Goal: Navigation & Orientation: Find specific page/section

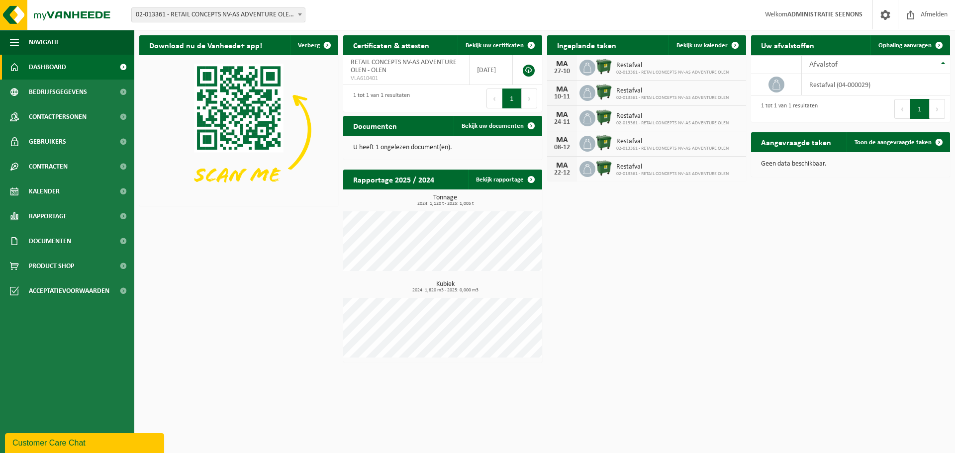
click at [145, 8] on span "02-013361 - RETAIL CONCEPTS NV-AS ADVENTURE OLEN - OLEN" at bounding box center [218, 15] width 173 height 14
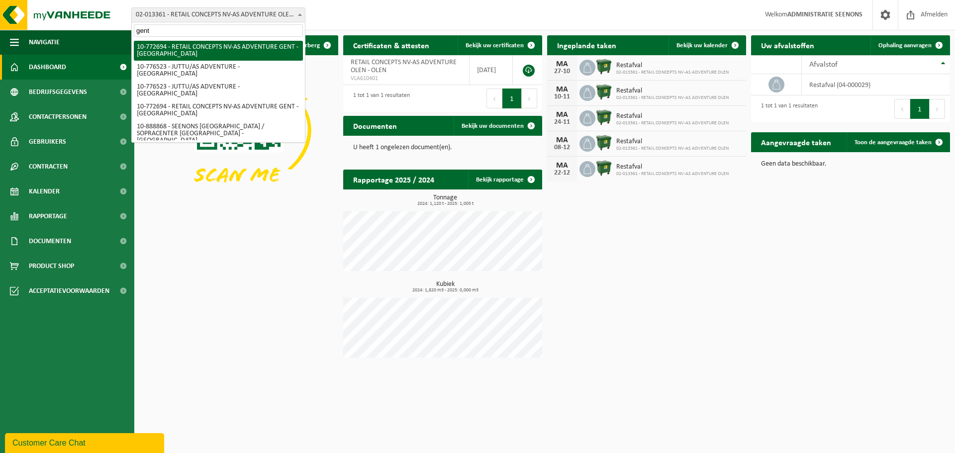
type input "gent"
select select "19629"
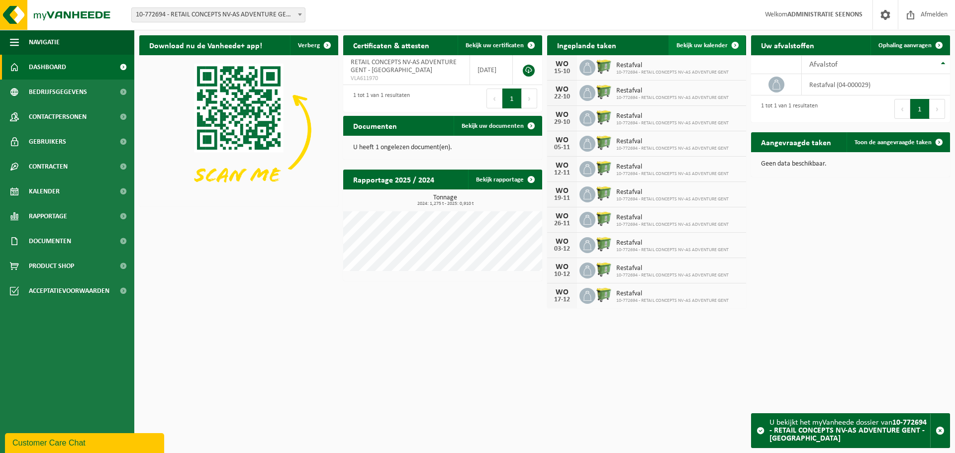
click at [709, 47] on span "Bekijk uw kalender" at bounding box center [701, 45] width 51 height 6
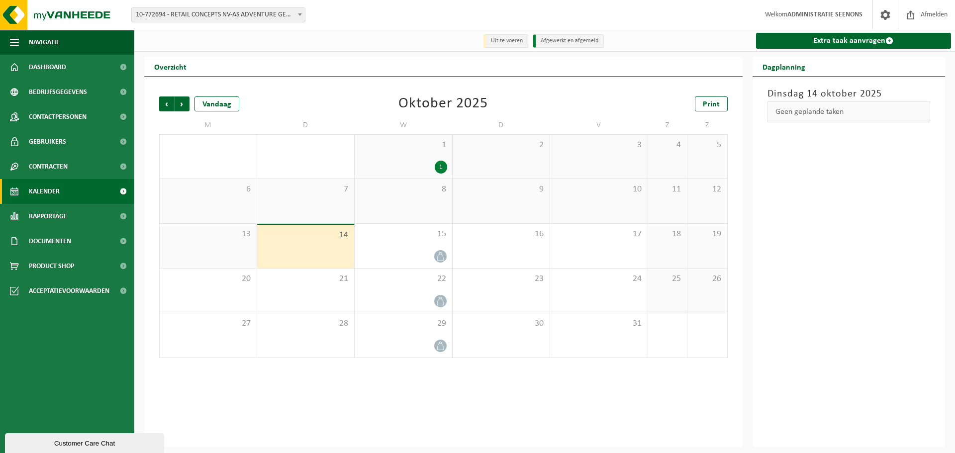
click at [411, 205] on div "8" at bounding box center [403, 201] width 97 height 44
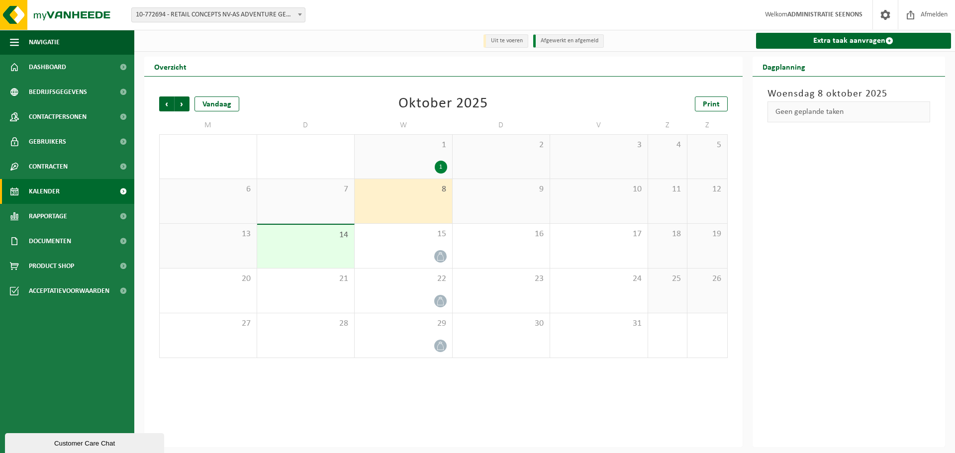
click at [421, 192] on span "8" at bounding box center [404, 189] width 88 height 11
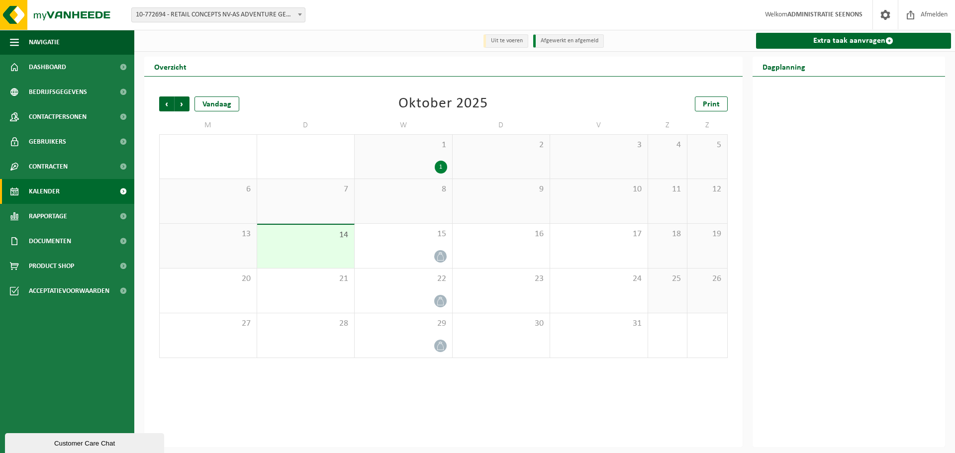
click at [429, 163] on div "1" at bounding box center [404, 167] width 88 height 13
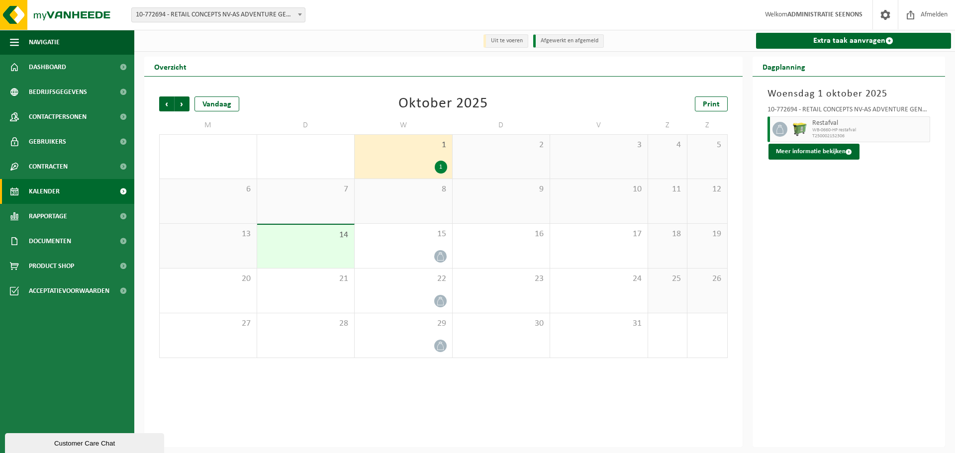
click at [425, 192] on span "8" at bounding box center [404, 189] width 88 height 11
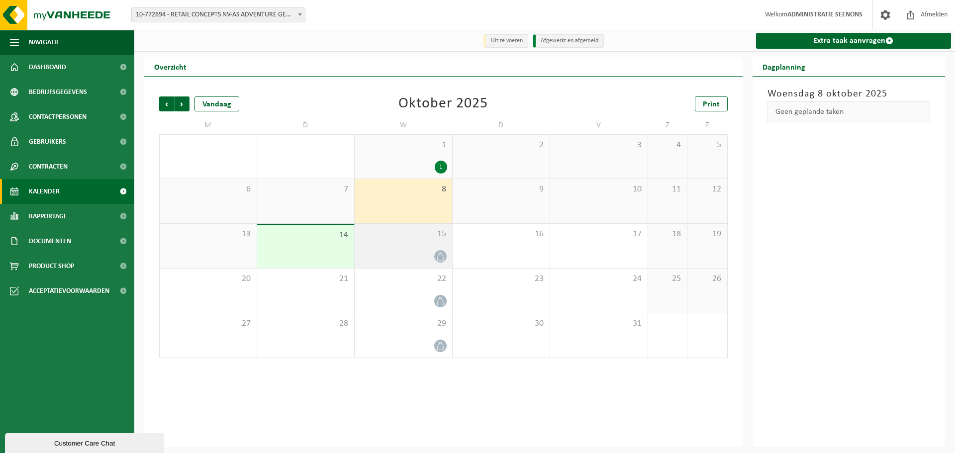
click at [425, 241] on div "15" at bounding box center [403, 246] width 97 height 44
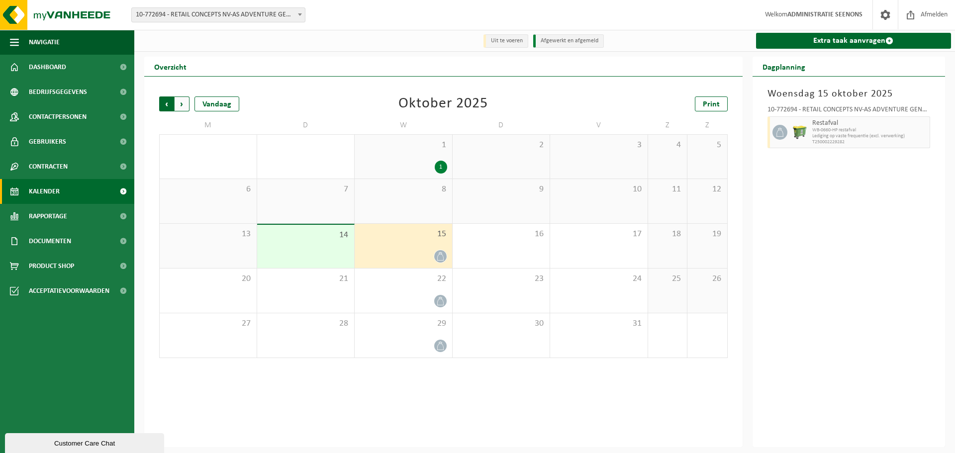
click at [182, 110] on span "Volgende" at bounding box center [182, 103] width 15 height 15
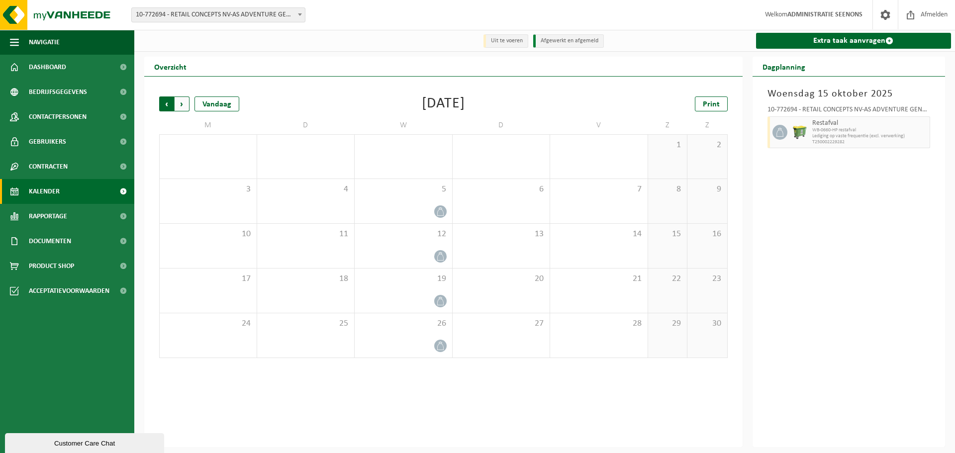
click at [184, 109] on span "Volgende" at bounding box center [182, 103] width 15 height 15
click at [221, 105] on div "Vandaag" at bounding box center [216, 103] width 45 height 15
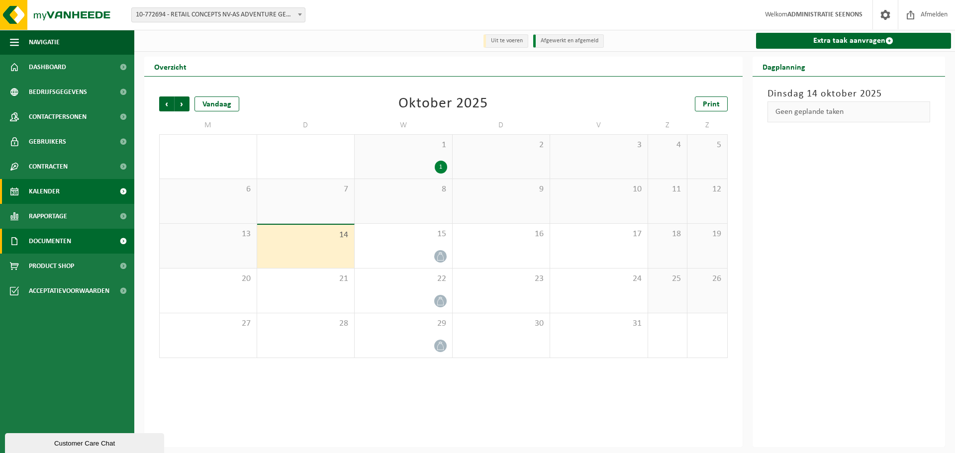
click at [78, 249] on link "Documenten" at bounding box center [67, 241] width 134 height 25
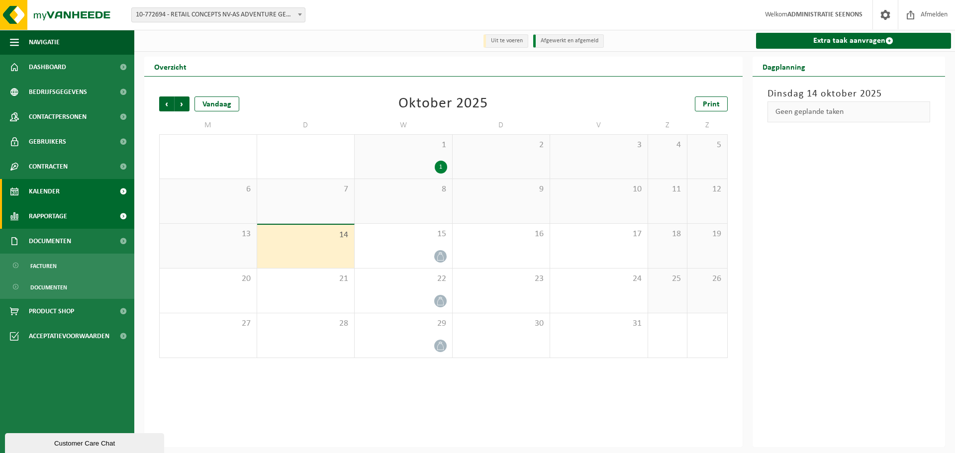
click at [94, 210] on link "Rapportage" at bounding box center [67, 216] width 134 height 25
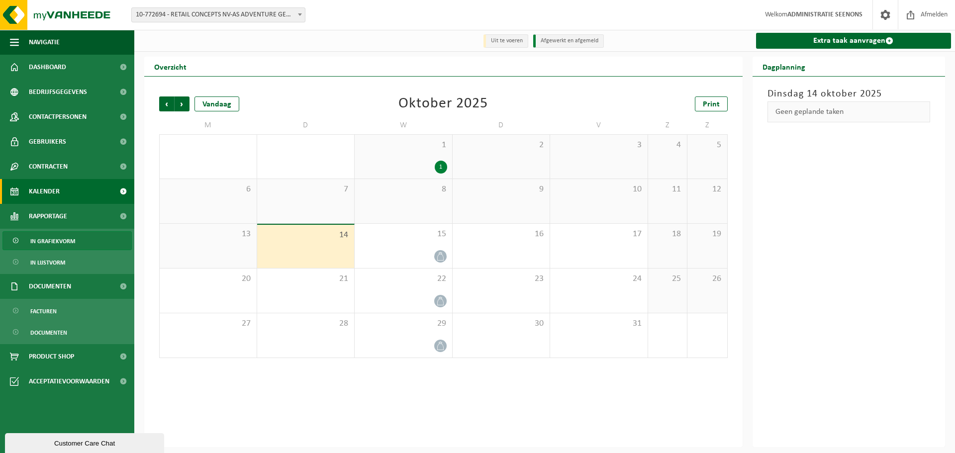
click at [95, 237] on link "In grafiekvorm" at bounding box center [66, 240] width 129 height 19
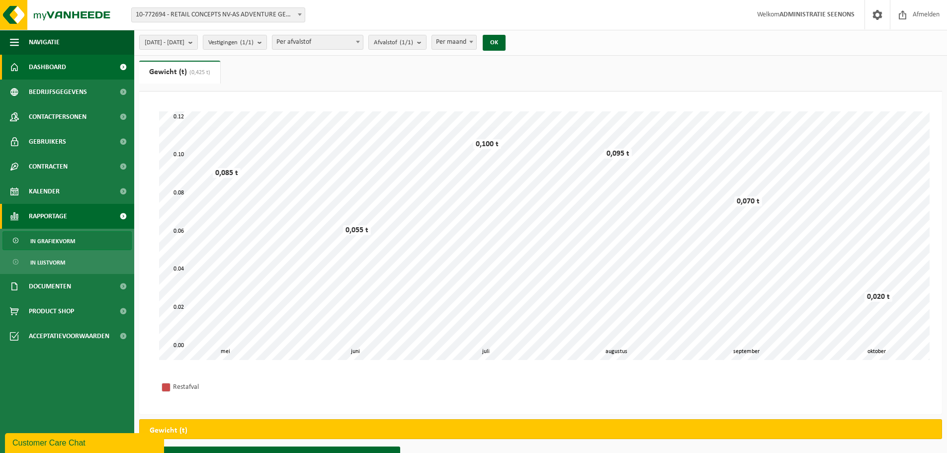
click at [90, 72] on link "Dashboard" at bounding box center [67, 67] width 134 height 25
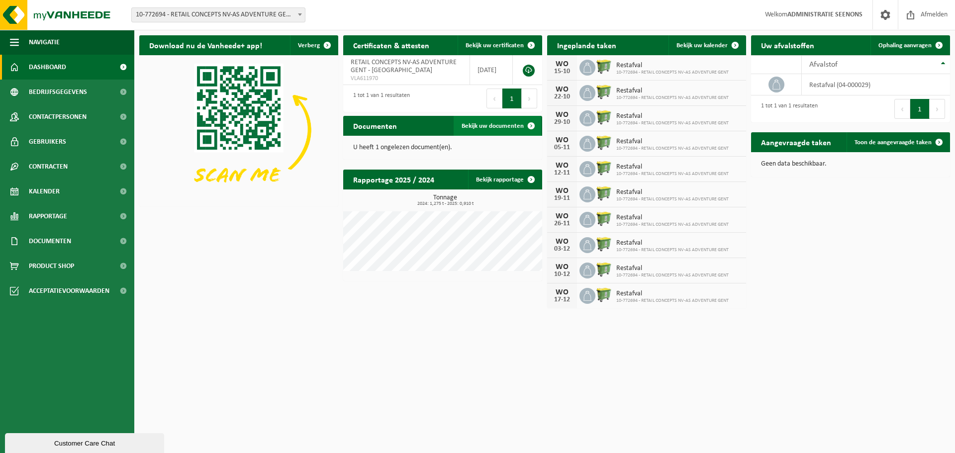
click at [527, 120] on span at bounding box center [531, 126] width 20 height 20
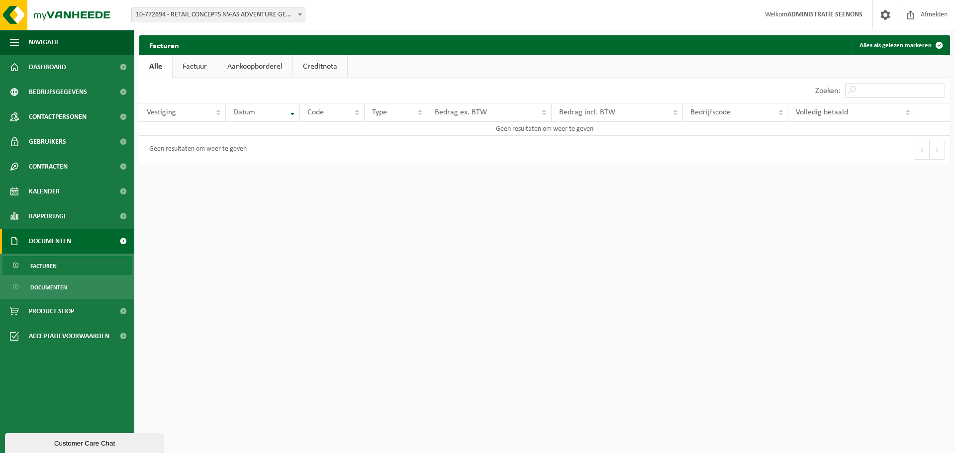
click at [164, 152] on div "Geen resultaten om weer te geven" at bounding box center [195, 150] width 102 height 18
drag, startPoint x: 165, startPoint y: 151, endPoint x: 179, endPoint y: 150, distance: 14.0
click at [168, 151] on div "Geen resultaten om weer te geven" at bounding box center [195, 150] width 102 height 18
click at [212, 153] on div "Geen resultaten om weer te geven" at bounding box center [195, 150] width 102 height 18
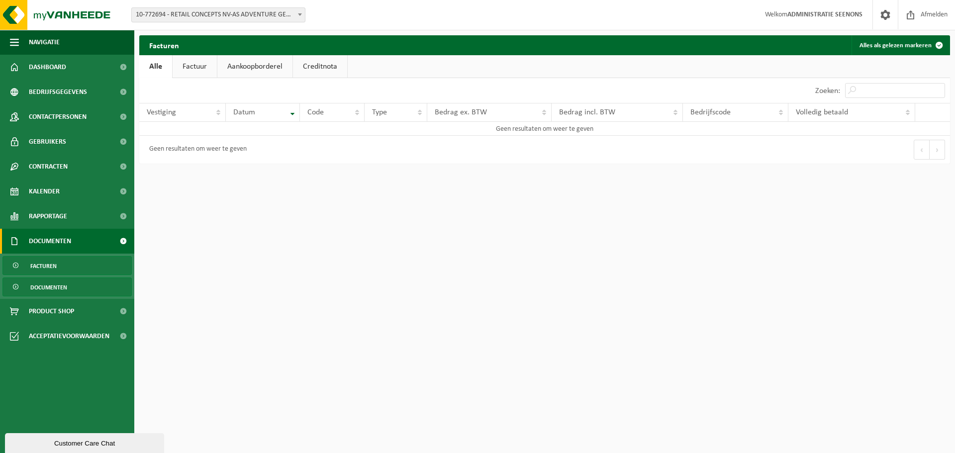
click at [94, 283] on link "Documenten" at bounding box center [66, 287] width 129 height 19
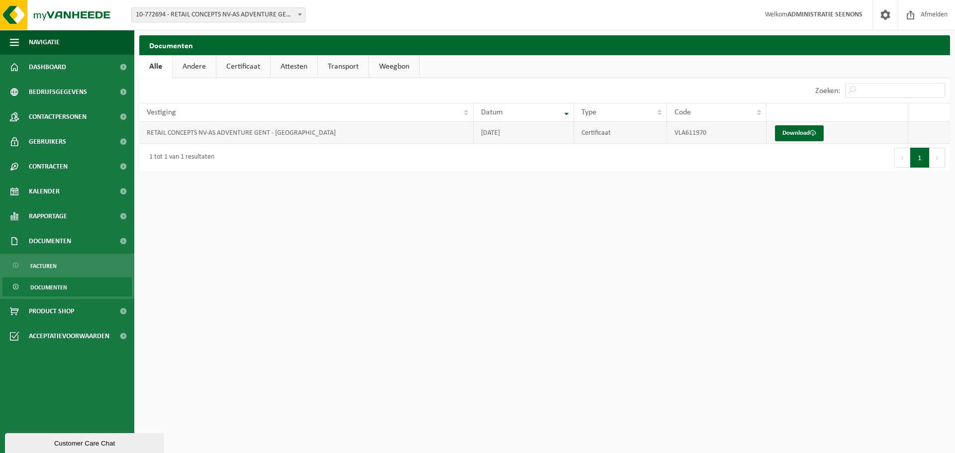
click at [279, 132] on td "RETAIL CONCEPTS NV-AS ADVENTURE GENT - [GEOGRAPHIC_DATA]" at bounding box center [306, 133] width 334 height 22
click at [417, 66] on link "Weegbon" at bounding box center [394, 66] width 50 height 23
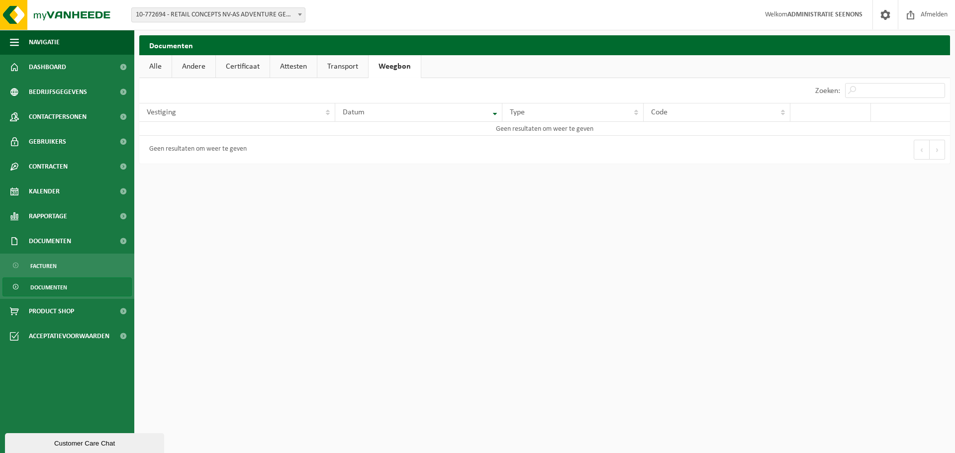
click at [345, 64] on link "Transport" at bounding box center [342, 66] width 51 height 23
click at [310, 66] on link "Attesten" at bounding box center [293, 66] width 47 height 23
click at [254, 65] on link "Certificaat" at bounding box center [243, 66] width 54 height 23
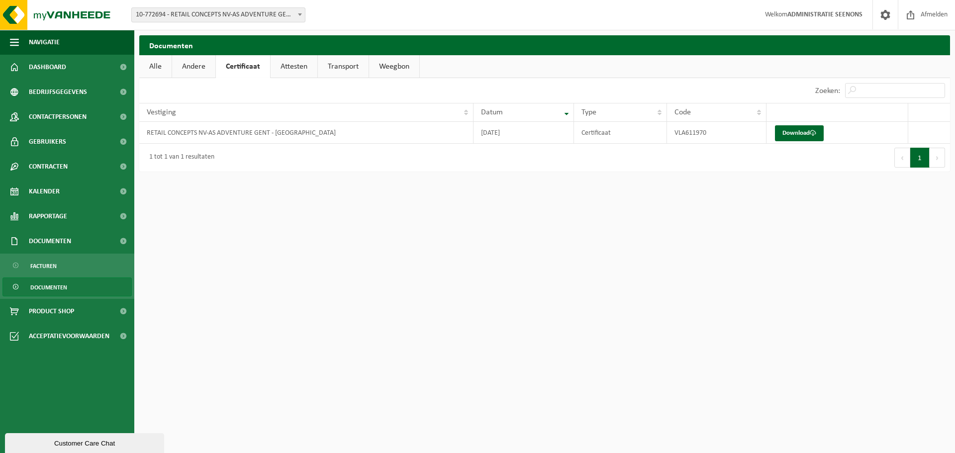
click at [204, 66] on link "Andere" at bounding box center [193, 66] width 43 height 23
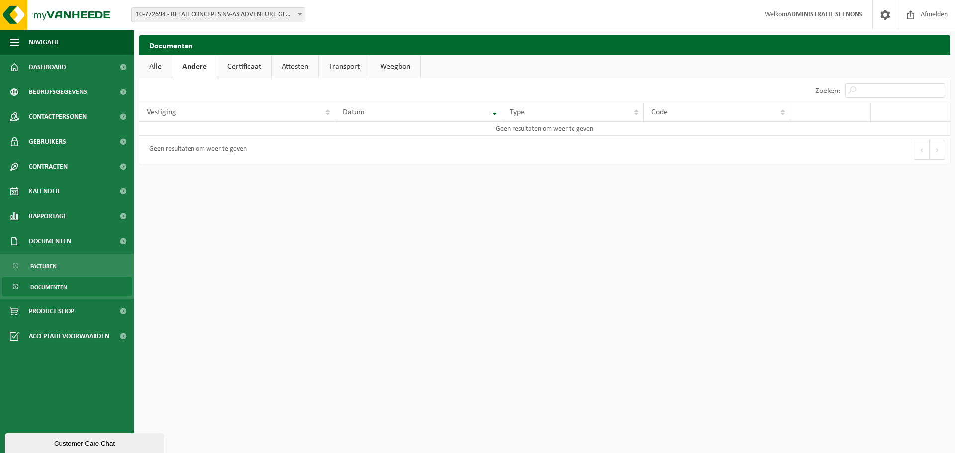
drag, startPoint x: 158, startPoint y: 69, endPoint x: 234, endPoint y: 58, distance: 76.4
click at [158, 71] on link "Alle" at bounding box center [155, 66] width 32 height 23
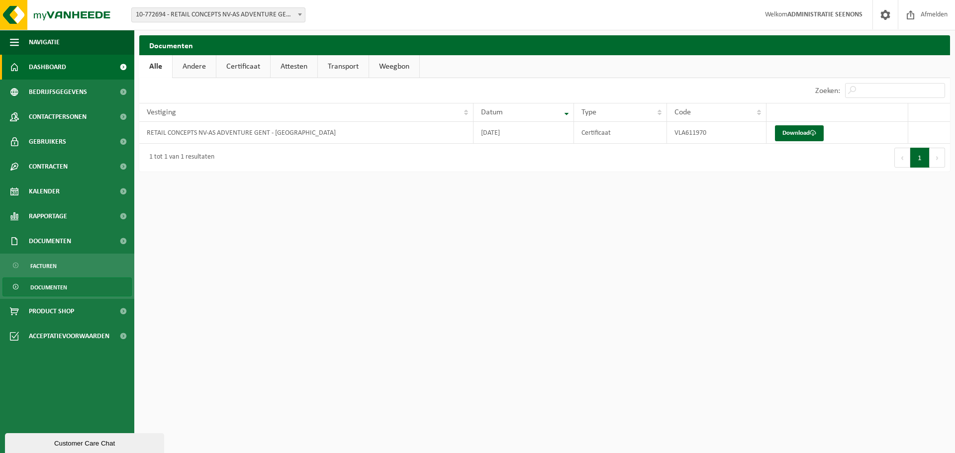
click at [76, 71] on link "Dashboard" at bounding box center [67, 67] width 134 height 25
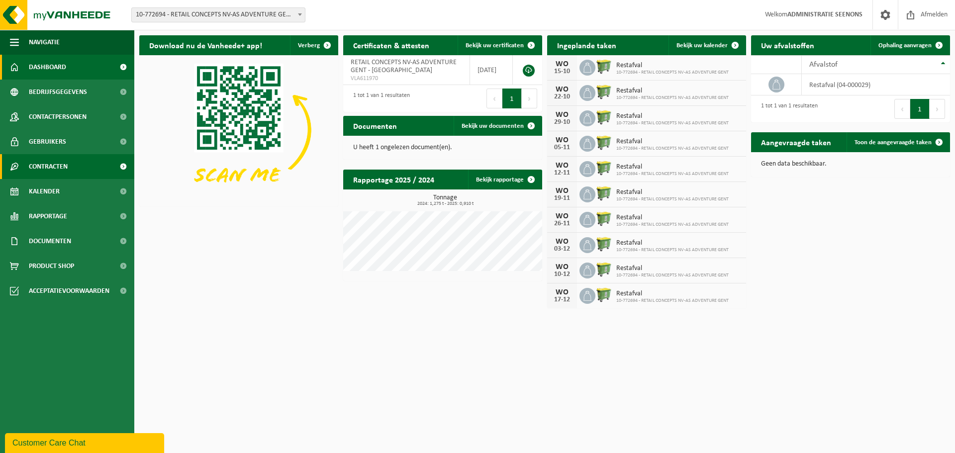
click at [76, 160] on link "Contracten" at bounding box center [67, 166] width 134 height 25
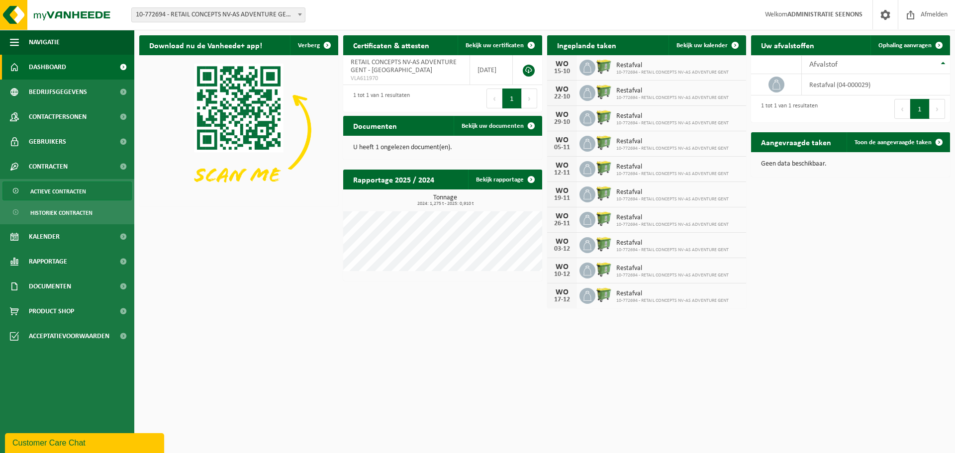
click at [53, 193] on span "Actieve contracten" at bounding box center [58, 191] width 56 height 19
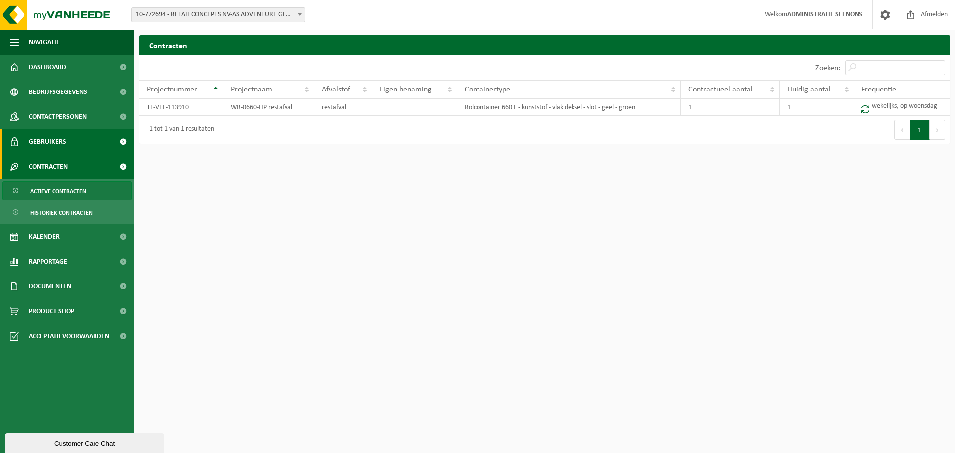
click at [80, 152] on link "Gebruikers" at bounding box center [67, 141] width 134 height 25
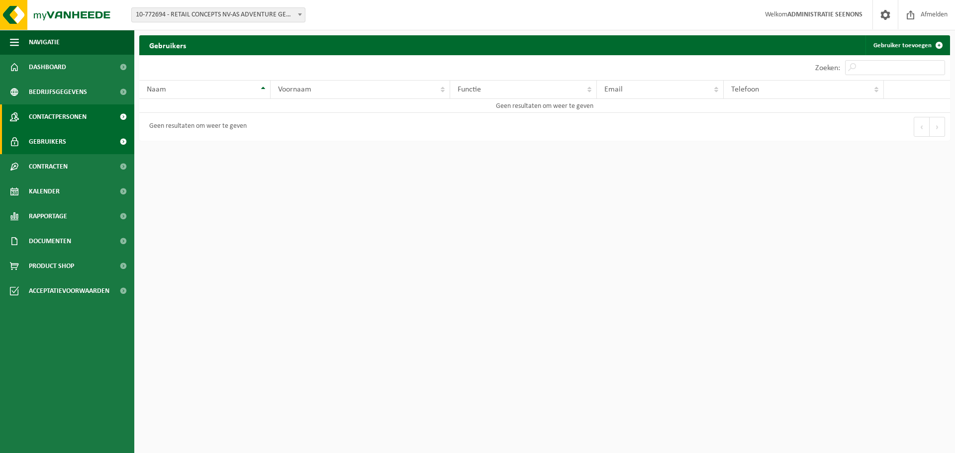
click at [82, 119] on span "Contactpersonen" at bounding box center [58, 116] width 58 height 25
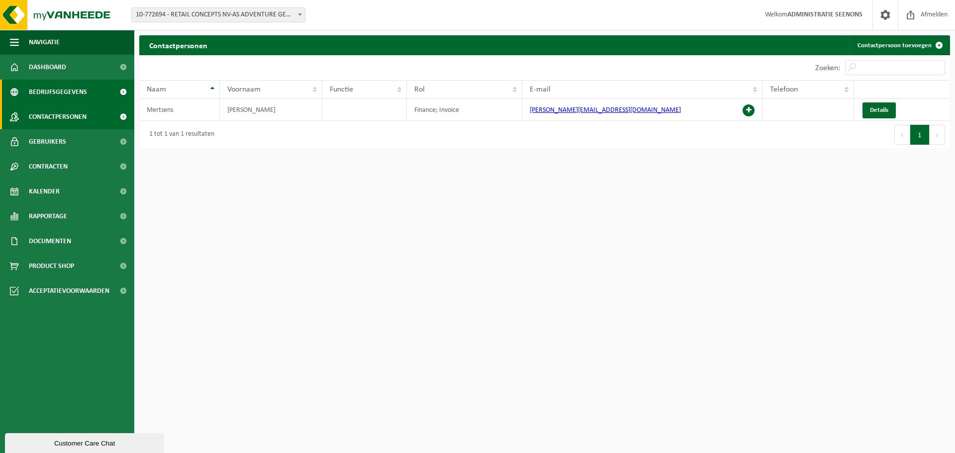
click at [89, 98] on link "Bedrijfsgegevens" at bounding box center [67, 92] width 134 height 25
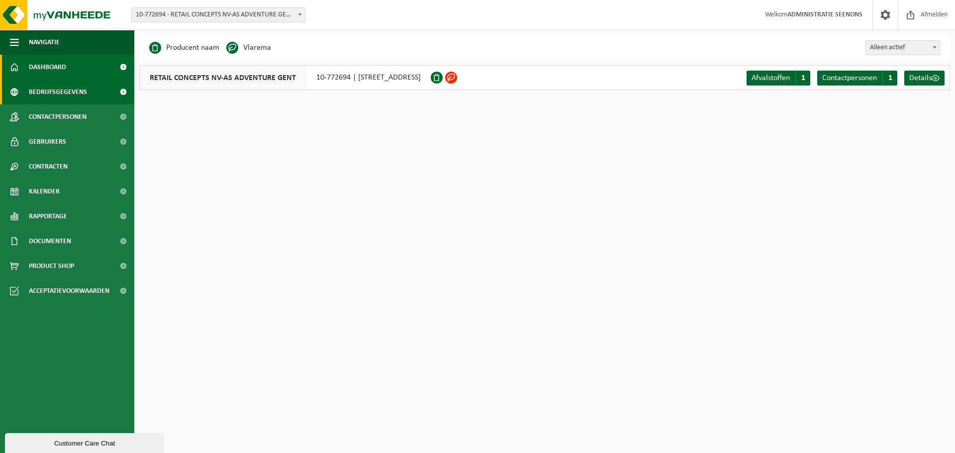
click at [75, 71] on link "Dashboard" at bounding box center [67, 67] width 134 height 25
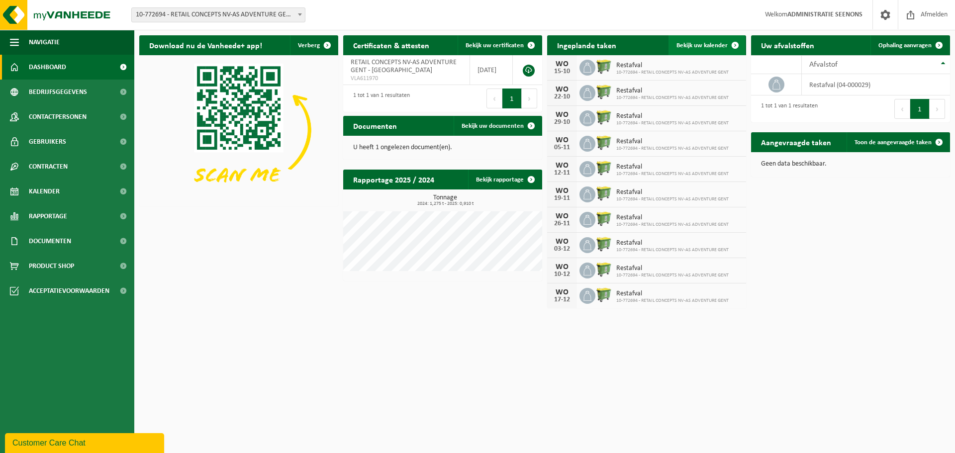
click at [714, 37] on link "Bekijk uw kalender" at bounding box center [706, 45] width 77 height 20
